Goal: Task Accomplishment & Management: Use online tool/utility

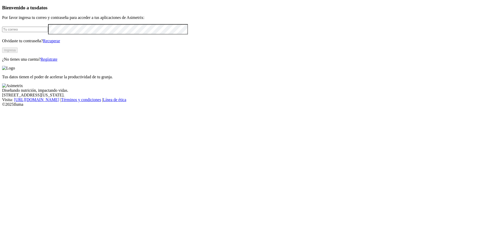
type input "[PERSON_NAME][EMAIL_ADDRESS][PERSON_NAME][DOMAIN_NAME]"
click at [18, 53] on button "Ingresa" at bounding box center [10, 50] width 16 height 5
